Goal: Find specific page/section: Find specific page/section

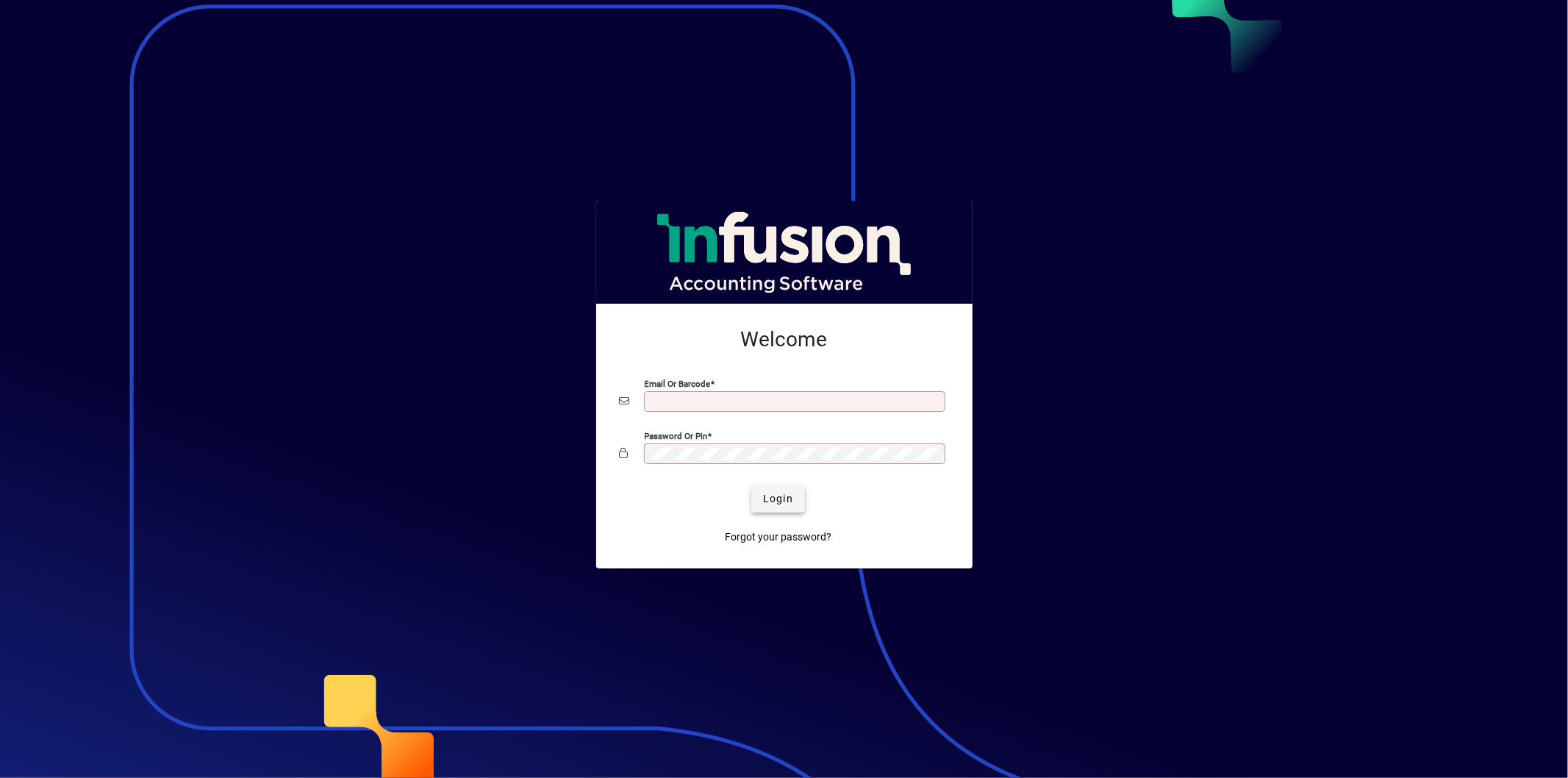
type input "**********"
click at [779, 507] on span "Login" at bounding box center [778, 499] width 30 height 15
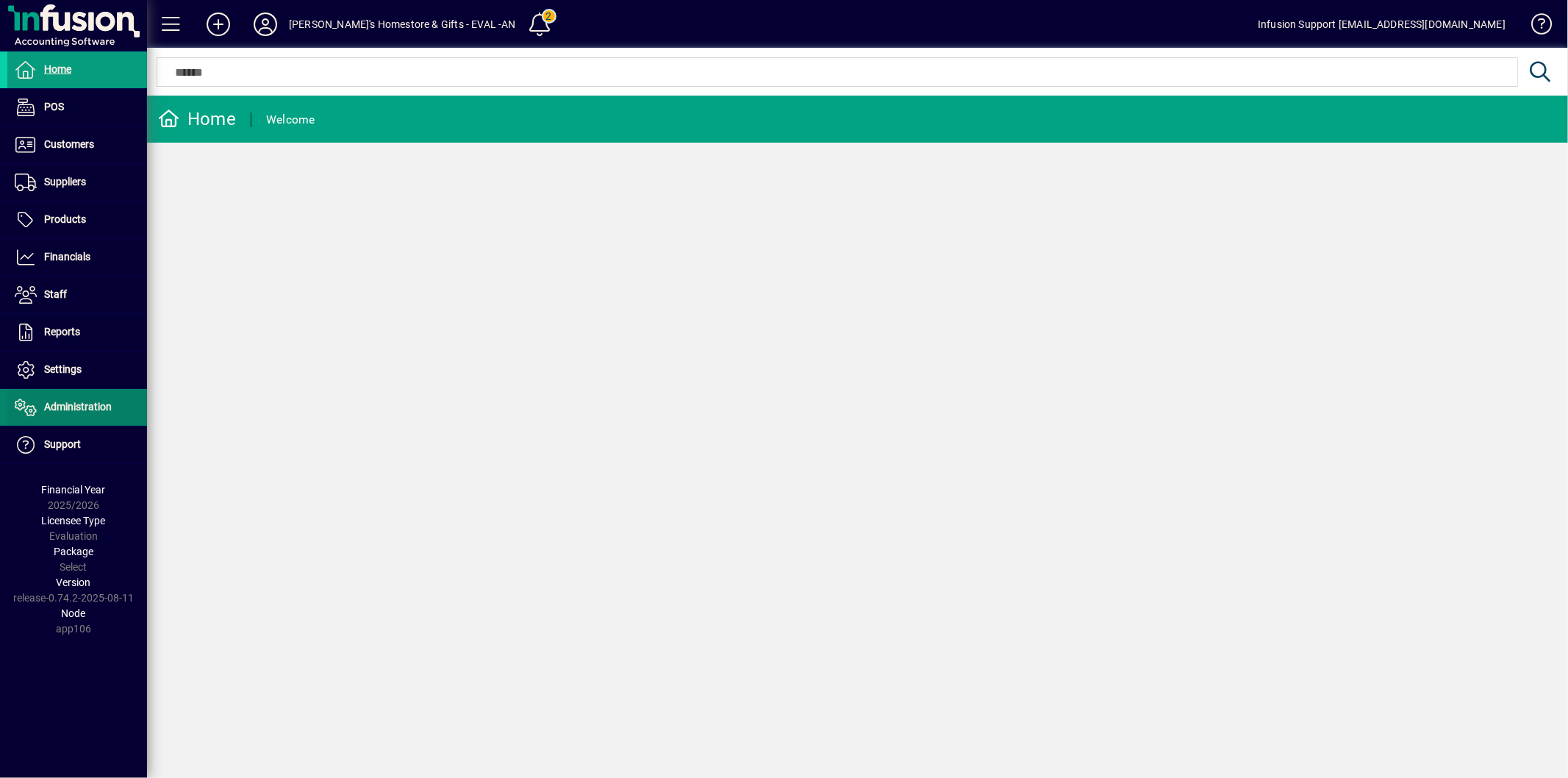
click at [98, 401] on span "Administration" at bounding box center [60, 407] width 104 height 18
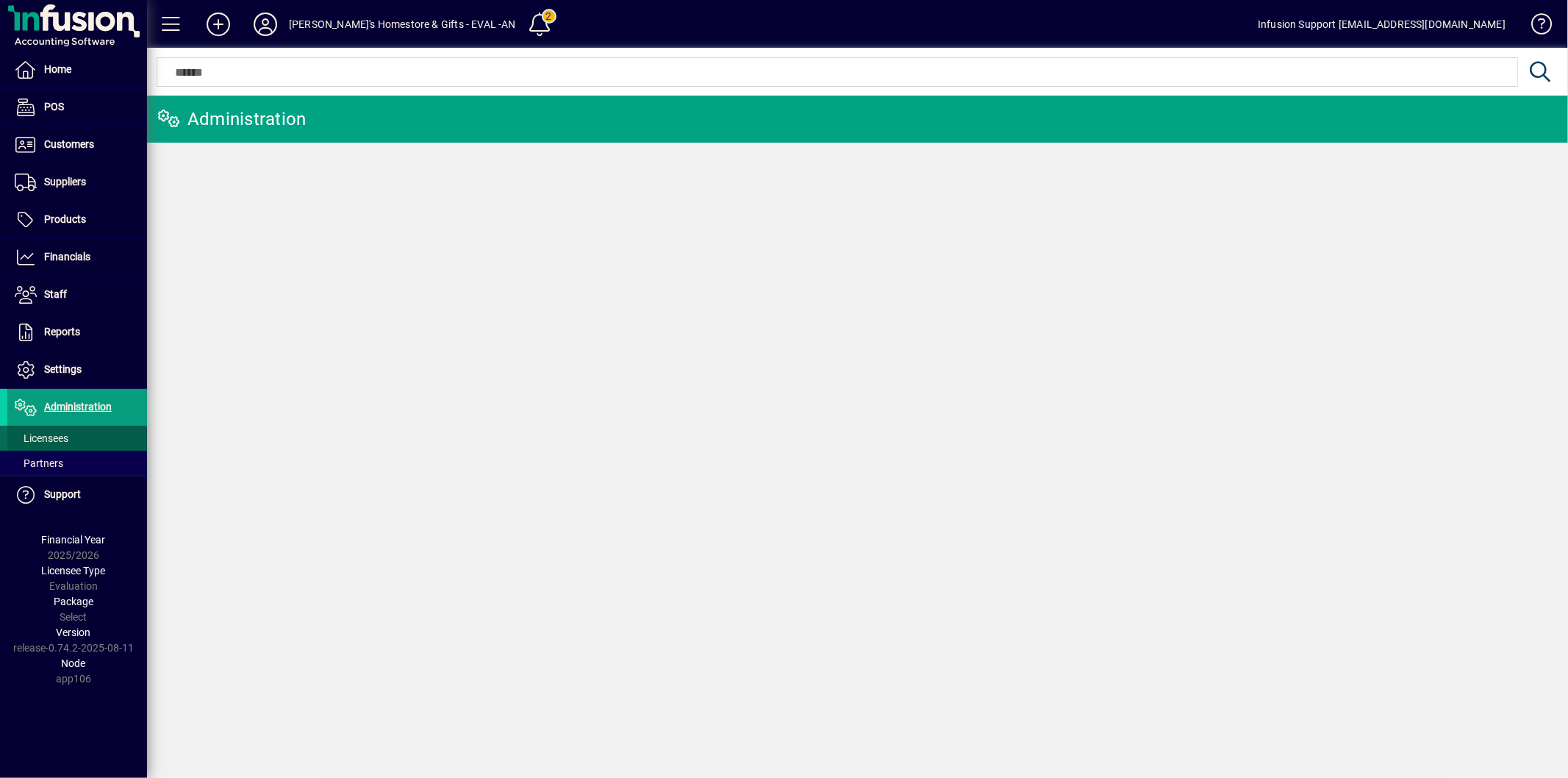
click at [64, 437] on span "Licensees" at bounding box center [41, 438] width 54 height 12
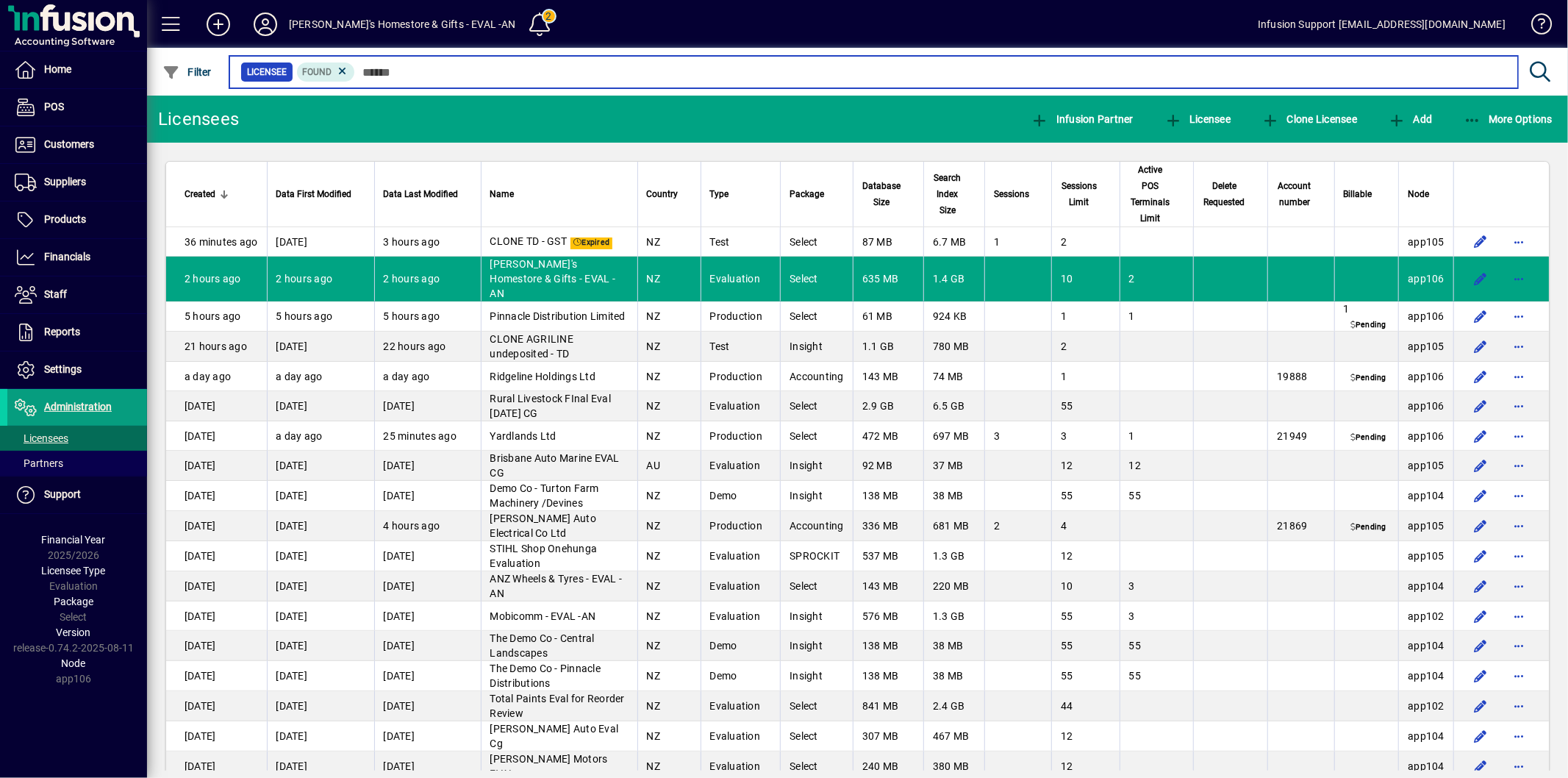
click at [388, 74] on input "text" at bounding box center [931, 72] width 1151 height 21
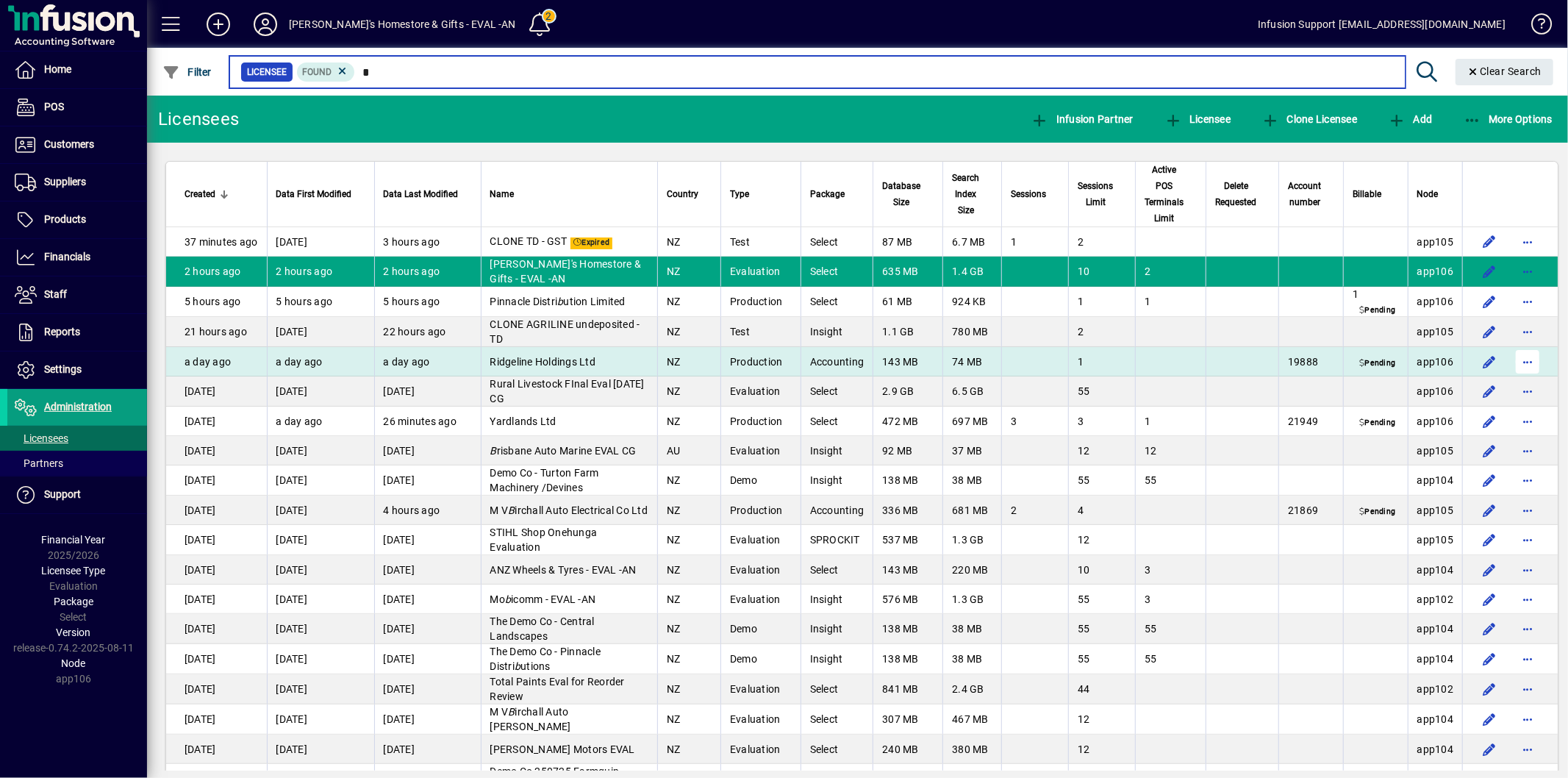
type input "*"
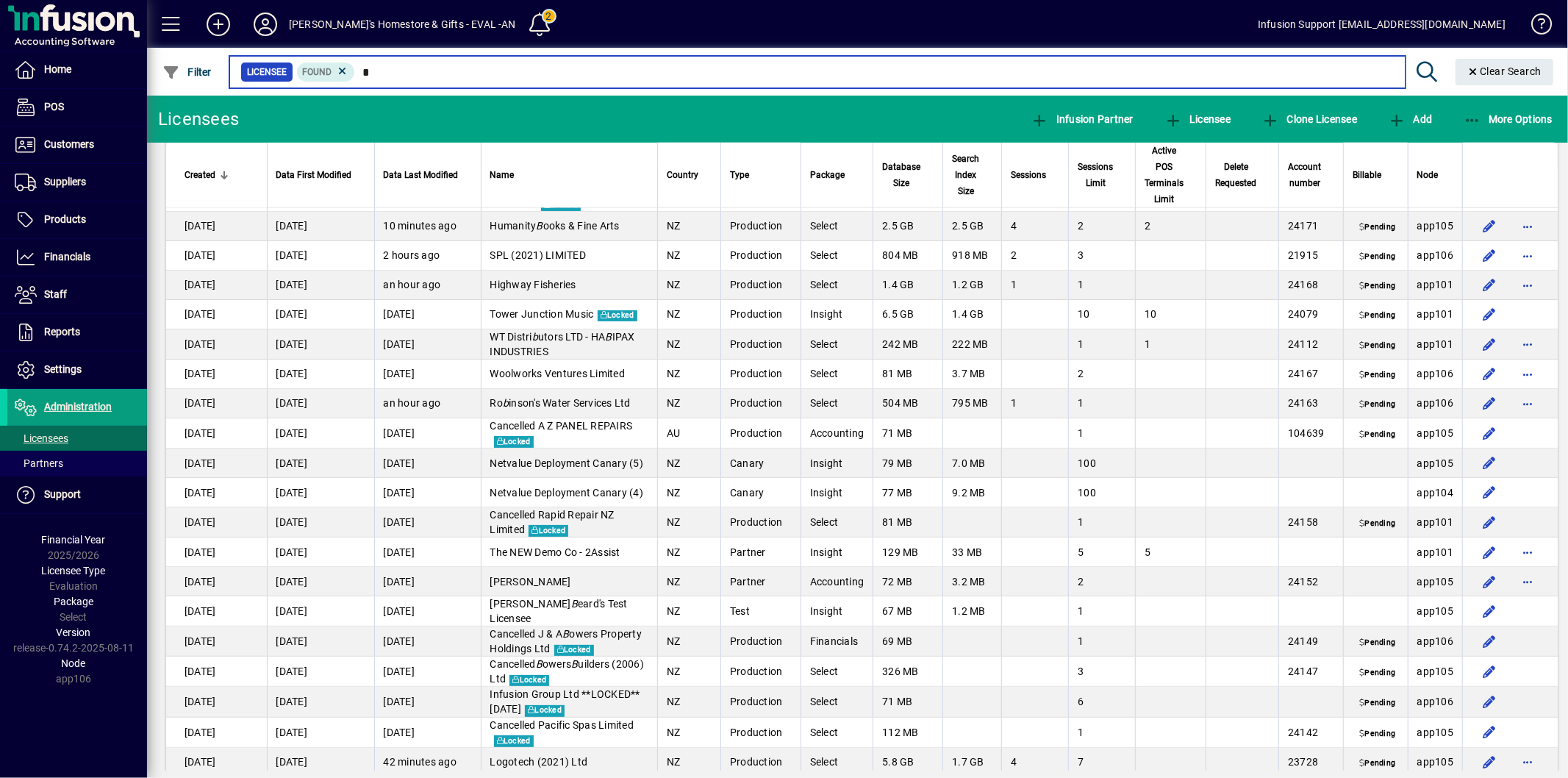
scroll to position [6130, 0]
